Goal: Information Seeking & Learning: Learn about a topic

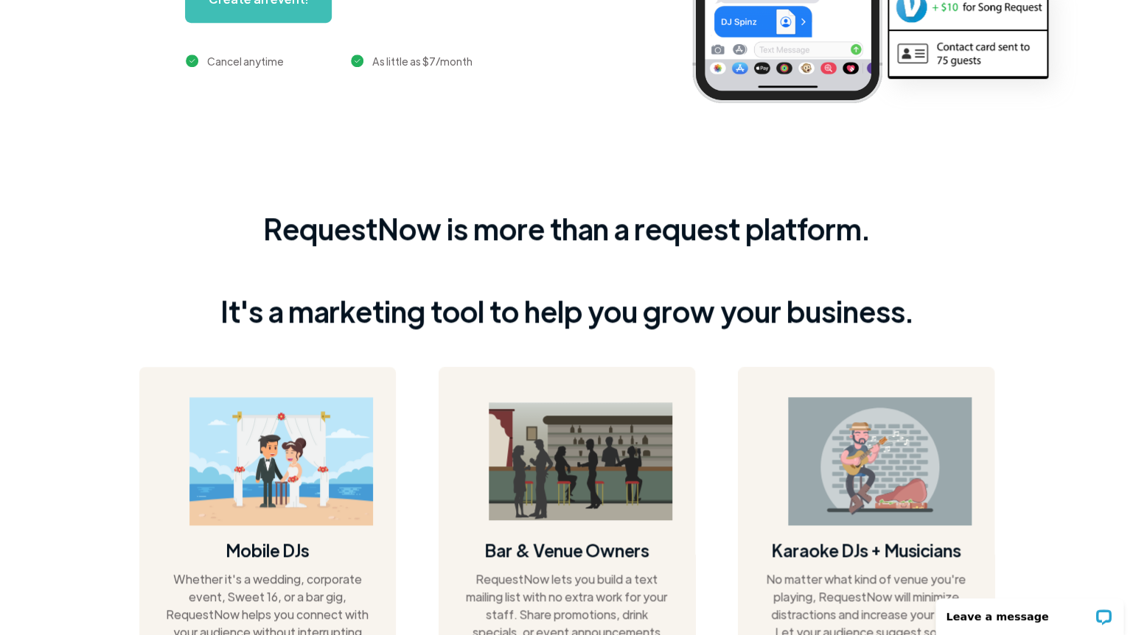
scroll to position [623, 0]
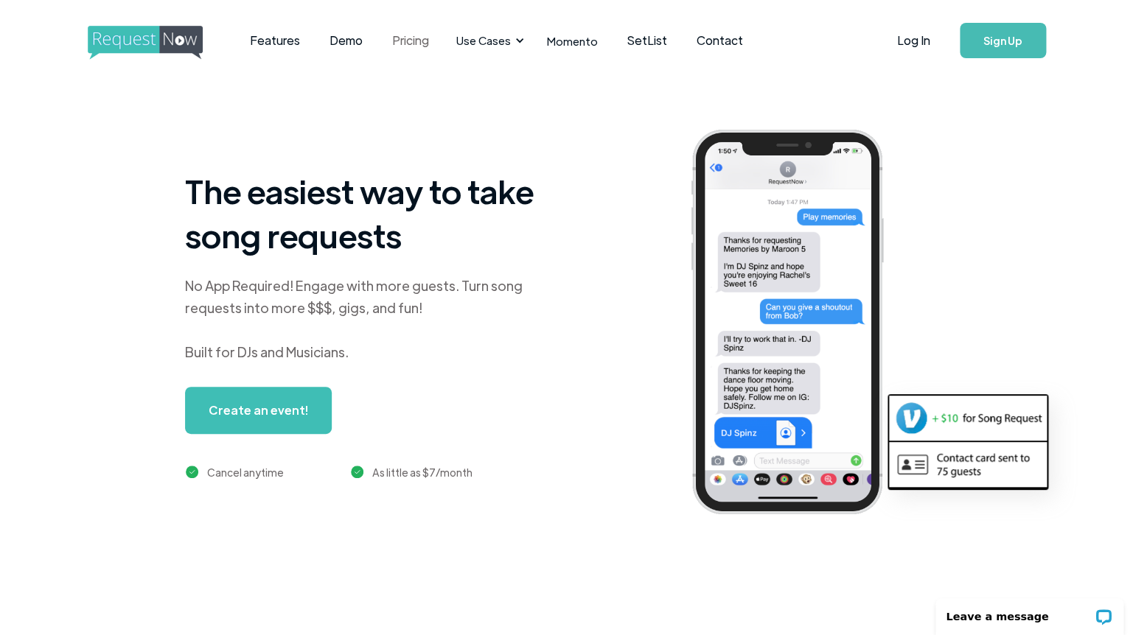
click at [401, 45] on link "Pricing" at bounding box center [410, 41] width 66 height 46
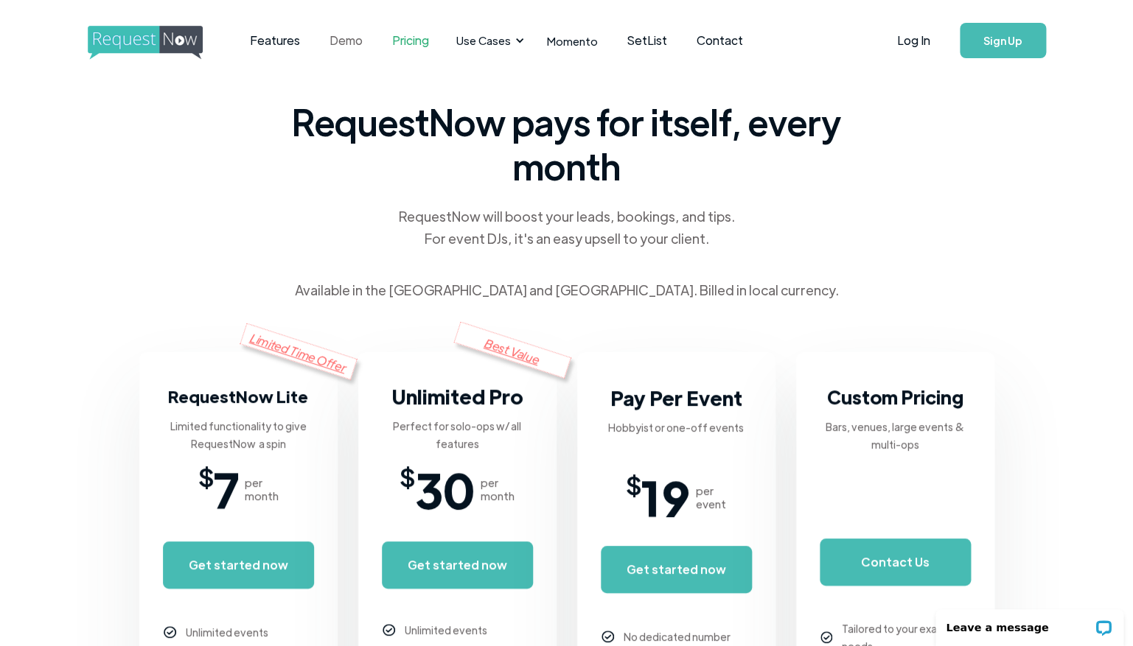
click at [346, 46] on link "Demo" at bounding box center [346, 41] width 63 height 46
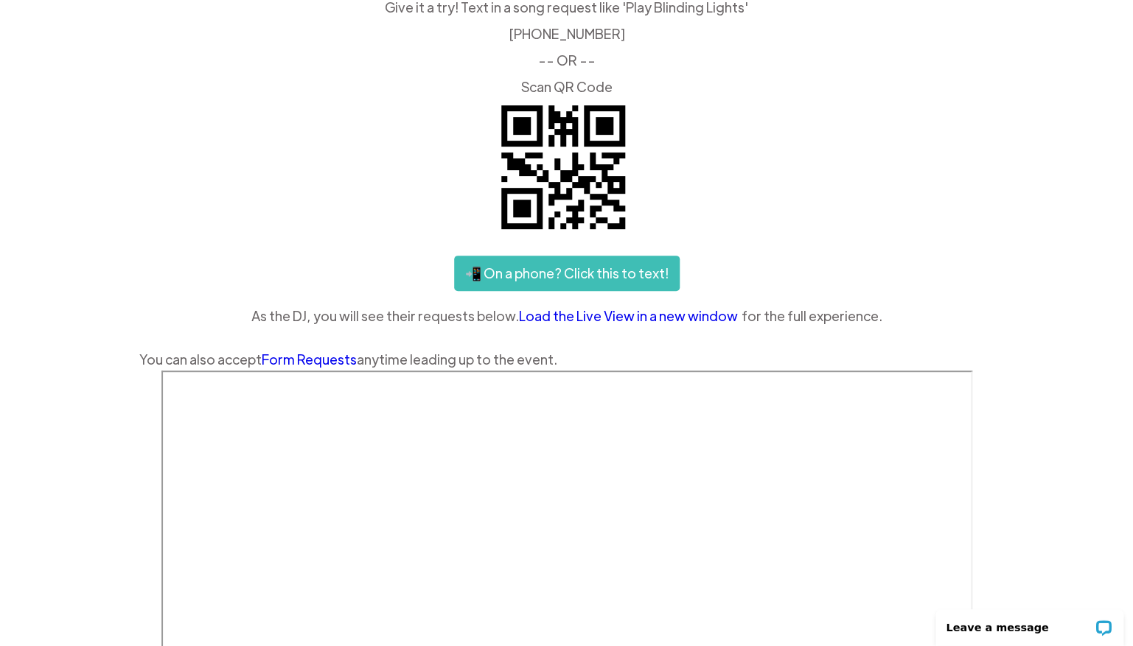
scroll to position [82, 0]
